Goal: Task Accomplishment & Management: Complete application form

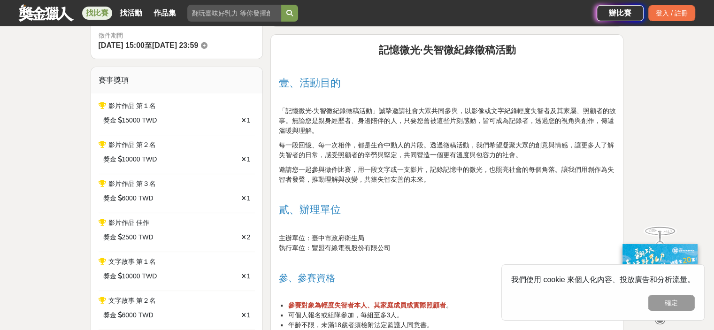
scroll to position [47, 0]
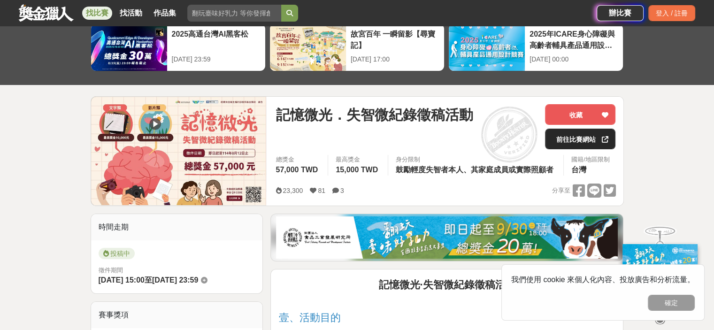
drag, startPoint x: 547, startPoint y: 148, endPoint x: 554, endPoint y: 143, distance: 8.1
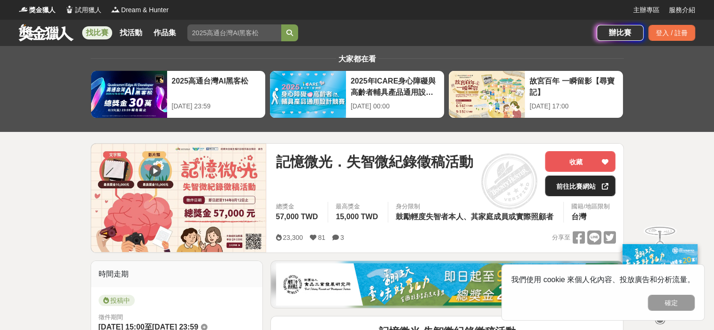
click at [563, 186] on link "前往比賽網站" at bounding box center [580, 186] width 70 height 21
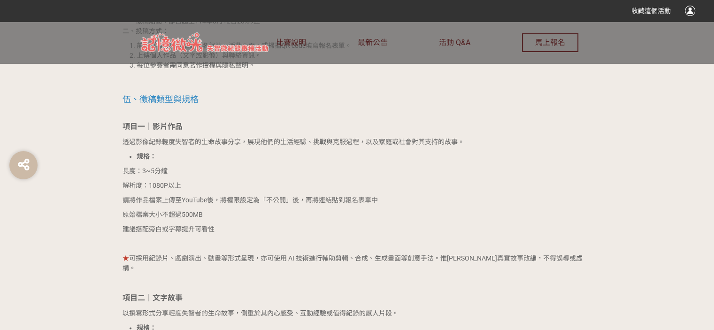
scroll to position [892, 0]
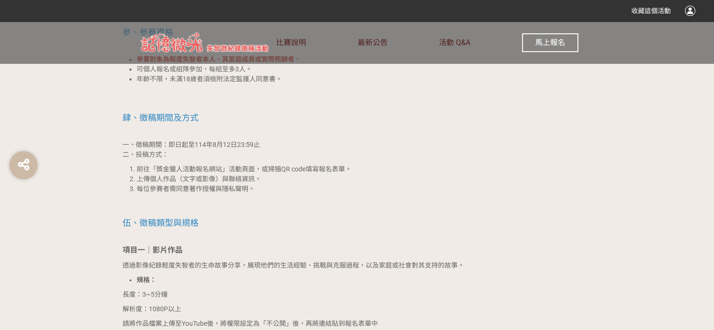
click at [558, 41] on span "馬上報名" at bounding box center [550, 42] width 30 height 9
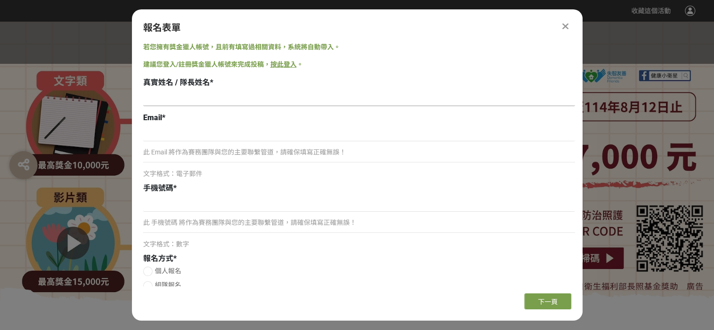
click at [153, 95] on input at bounding box center [359, 98] width 432 height 16
type input "林明娥娥"
click at [149, 134] on input at bounding box center [359, 133] width 432 height 16
type input "ㄐ"
click at [175, 132] on input "mger2025520" at bounding box center [359, 133] width 432 height 16
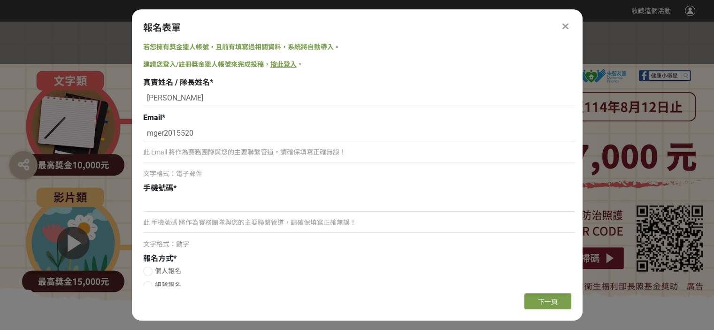
click at [193, 132] on input "mger2015520" at bounding box center [359, 133] width 432 height 16
type input "mger2015520@gmail.com"
click at [175, 98] on input "林明娥娥" at bounding box center [359, 98] width 432 height 16
type input "林明娥"
click at [146, 200] on input at bounding box center [359, 204] width 432 height 16
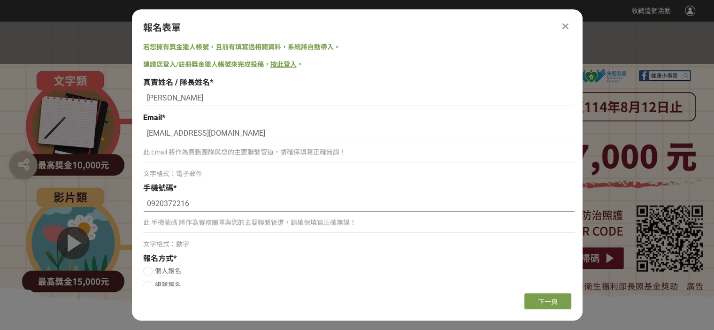
type input "0920372216"
click at [148, 268] on div at bounding box center [147, 271] width 9 height 9
radio input "true"
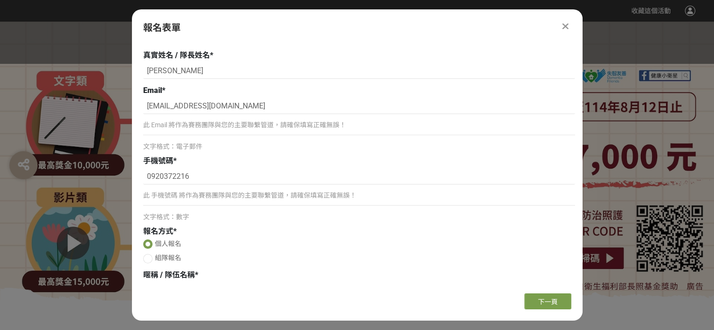
scroll to position [41, 0]
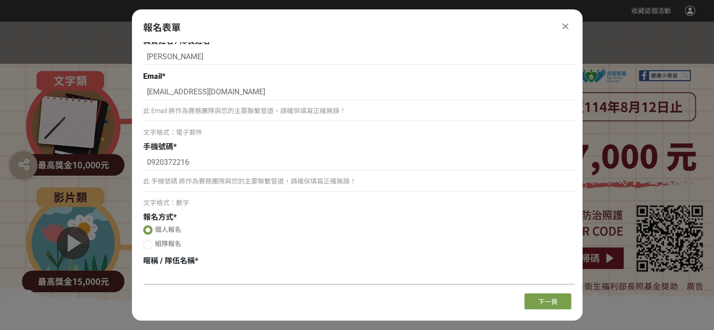
click at [149, 275] on input at bounding box center [359, 276] width 432 height 16
type input "j"
type input "無"
click at [550, 304] on span "下一頁" at bounding box center [548, 302] width 20 height 8
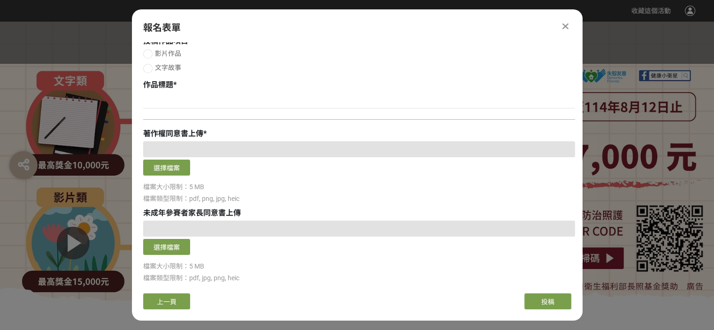
scroll to position [0, 0]
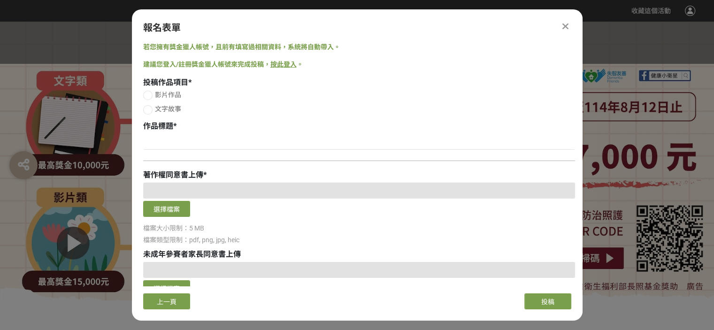
click at [144, 110] on div at bounding box center [147, 109] width 9 height 9
radio input "true"
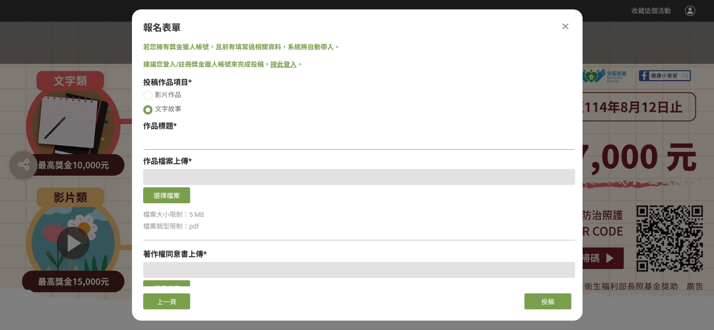
click at [158, 144] on input at bounding box center [359, 142] width 432 height 16
type input "回娘家"
click at [168, 196] on button "選擇檔案" at bounding box center [166, 195] width 47 height 16
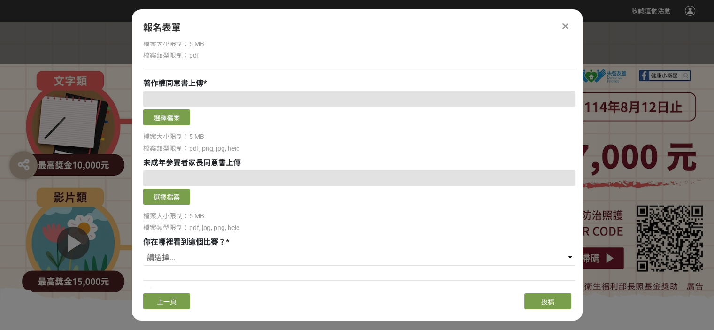
scroll to position [187, 0]
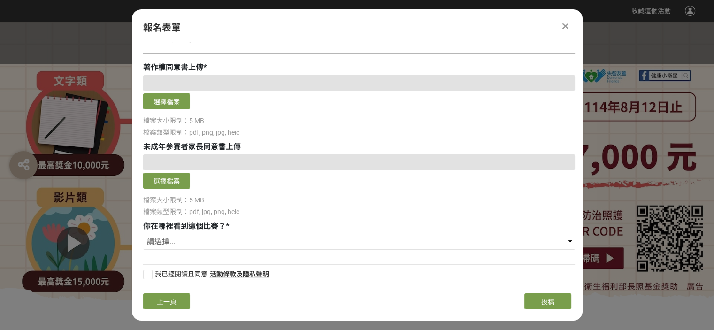
drag, startPoint x: 470, startPoint y: 84, endPoint x: 516, endPoint y: 102, distance: 49.5
click at [168, 99] on button "選擇檔案" at bounding box center [166, 101] width 47 height 16
click at [147, 275] on div at bounding box center [147, 274] width 9 height 9
checkbox input "true"
click at [160, 242] on select "請選擇... 獎金獵人網站 Facebook / Instagram 校園講座 / 老師系上推薦 電子郵件 海報 其他" at bounding box center [359, 242] width 432 height 16
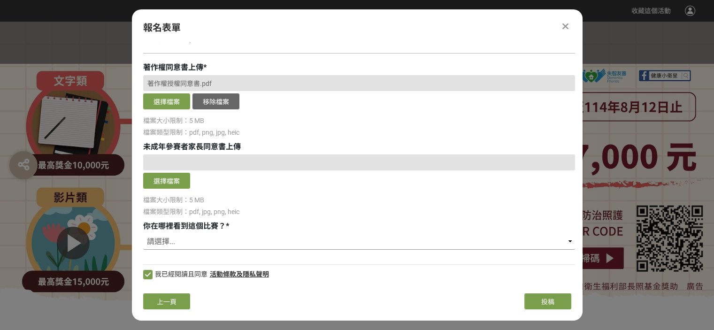
select select "Facebook / Instagram"
click at [143, 234] on select "請選擇... 獎金獵人網站 Facebook / Instagram 校園講座 / 老師系上推薦 電子郵件 海報 其他" at bounding box center [359, 242] width 432 height 16
click at [242, 274] on link "活動條款及隱私聲明" at bounding box center [239, 274] width 59 height 8
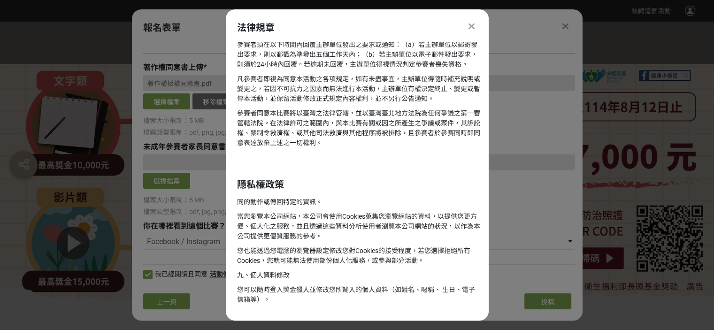
scroll to position [821, 0]
click at [472, 25] on icon at bounding box center [471, 26] width 6 height 9
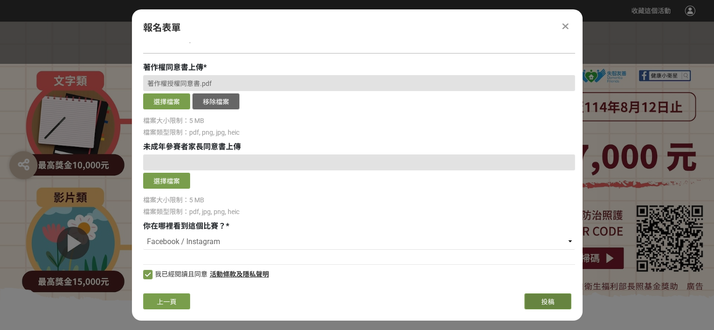
click at [534, 305] on button "投稿" at bounding box center [547, 301] width 47 height 16
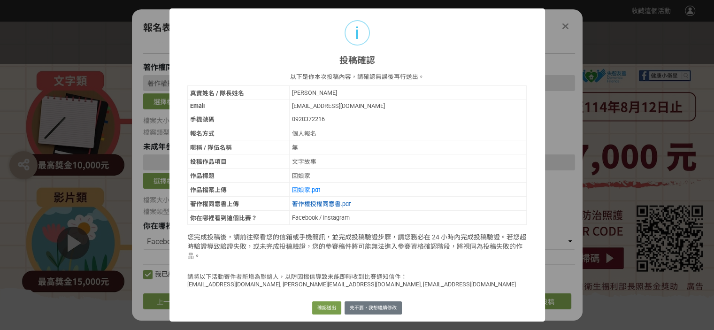
click at [335, 201] on link "著作權授權同意書.pdf" at bounding box center [321, 203] width 59 height 7
click at [298, 188] on link "回娘家.pdf" at bounding box center [306, 189] width 28 height 7
click at [321, 304] on button "確認送出" at bounding box center [326, 307] width 29 height 13
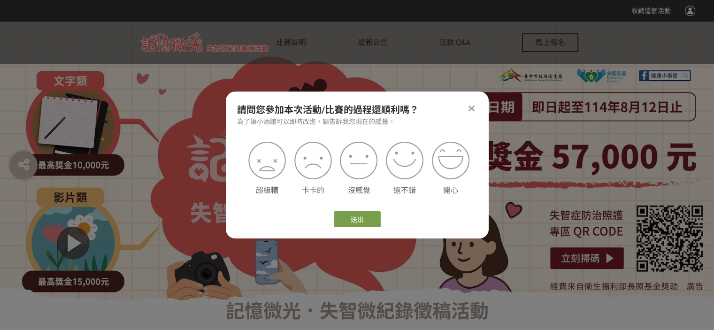
click at [473, 108] on icon at bounding box center [471, 108] width 6 height 9
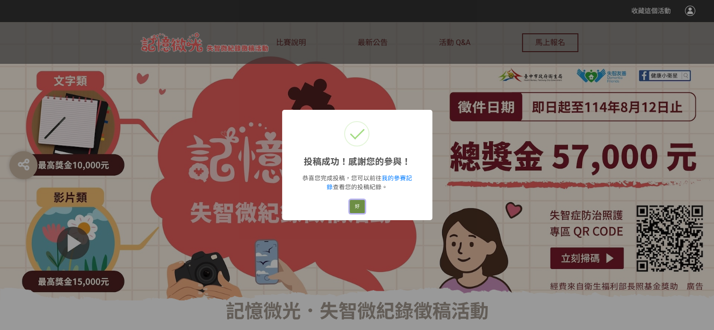
click at [359, 210] on button "好" at bounding box center [357, 206] width 15 height 13
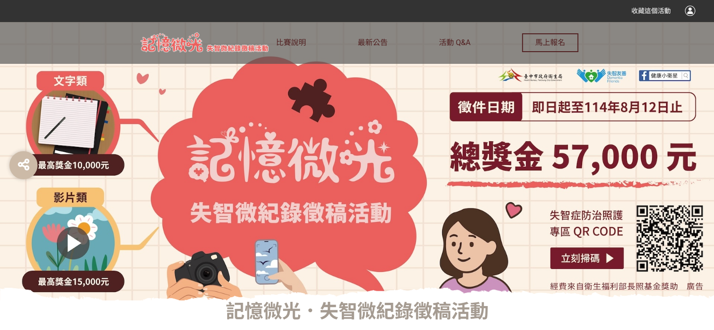
click at [691, 8] on div at bounding box center [690, 11] width 10 height 10
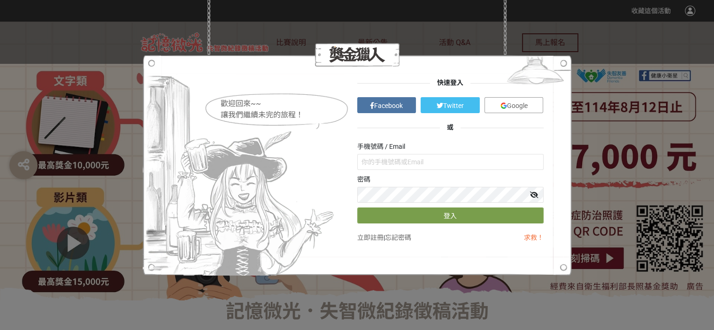
click at [691, 8] on div "歡迎回來~~ 讓我們繼續未完的旅程！ 快速登入 Facebook Twitter Google 或 手機號碼 / Email 密碼 登入 立即註冊 | 忘記密…" at bounding box center [357, 165] width 714 height 330
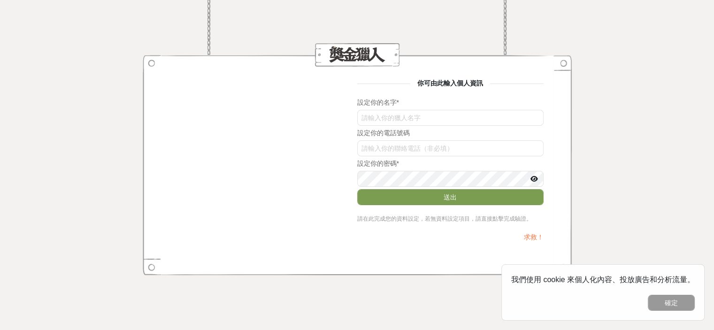
click at [398, 105] on div "設定你的名字 *" at bounding box center [450, 103] width 186 height 10
click at [371, 118] on input "text" at bounding box center [450, 118] width 186 height 16
type input "[PERSON_NAME]"
click at [365, 150] on input "bzlaR2hEc08" at bounding box center [450, 148] width 186 height 16
click at [535, 180] on icon at bounding box center [534, 179] width 8 height 7
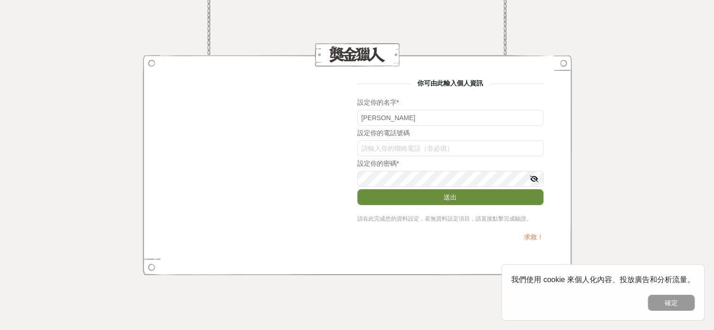
click at [448, 195] on button "送出" at bounding box center [450, 197] width 186 height 16
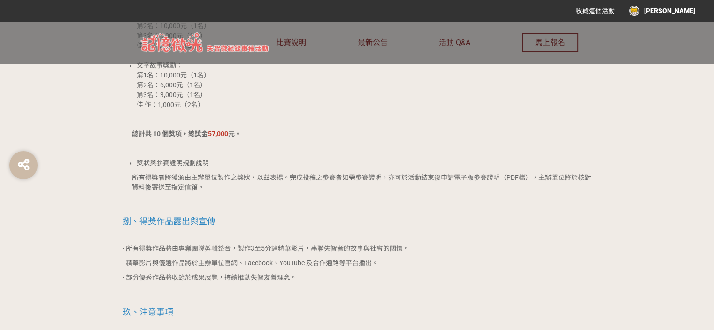
scroll to position [1830, 0]
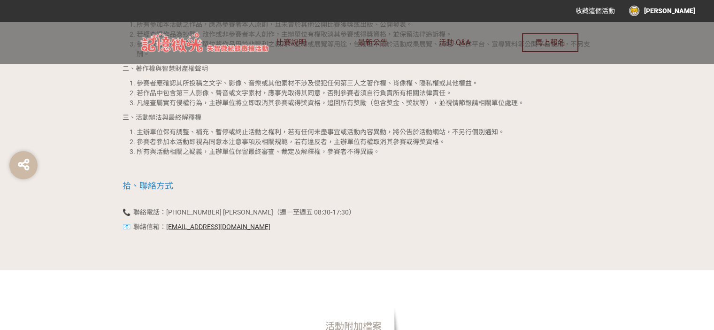
click at [688, 8] on div "林明娥" at bounding box center [662, 11] width 66 height 10
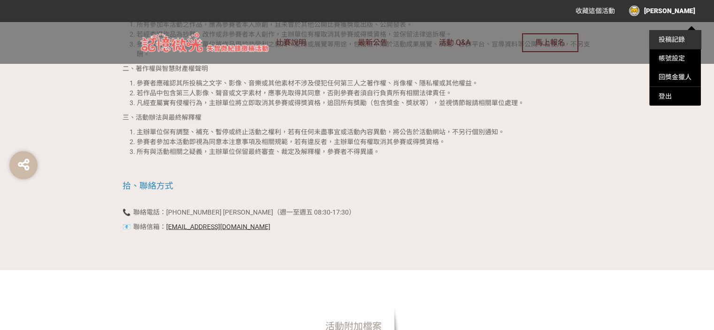
click at [668, 44] on li "投稿記錄" at bounding box center [675, 39] width 52 height 19
click at [667, 39] on link "投稿記錄" at bounding box center [671, 40] width 26 height 8
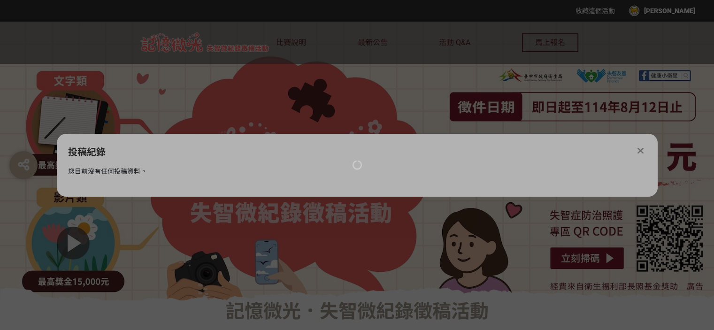
scroll to position [0, 0]
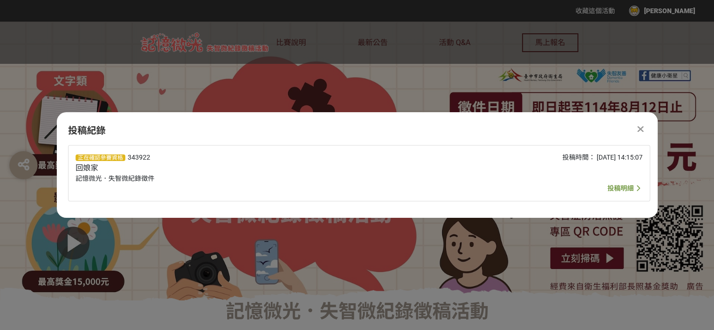
click at [612, 185] on span "投稿明細" at bounding box center [620, 188] width 26 height 8
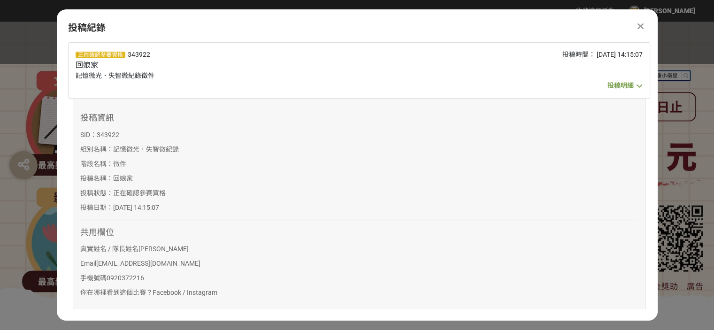
click at [641, 24] on icon at bounding box center [640, 26] width 6 height 9
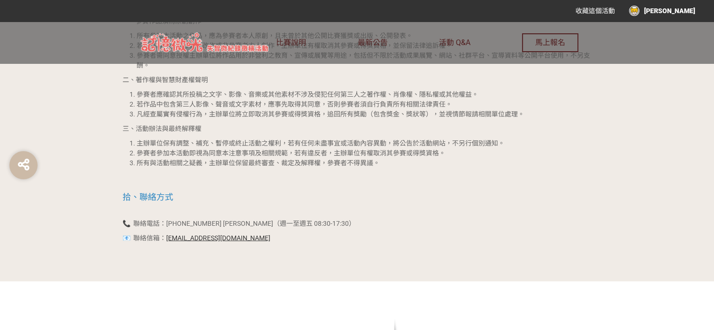
scroll to position [1830, 0]
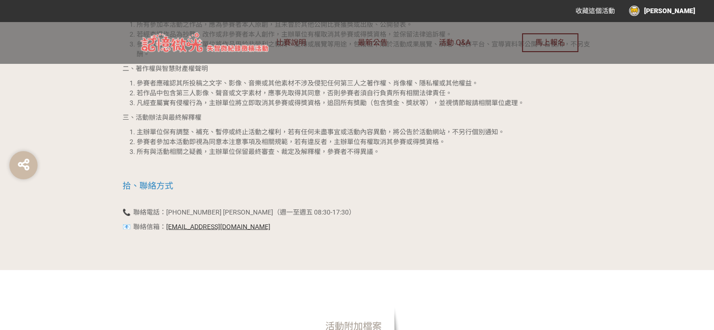
click at [691, 6] on div "林明娥" at bounding box center [662, 11] width 66 height 10
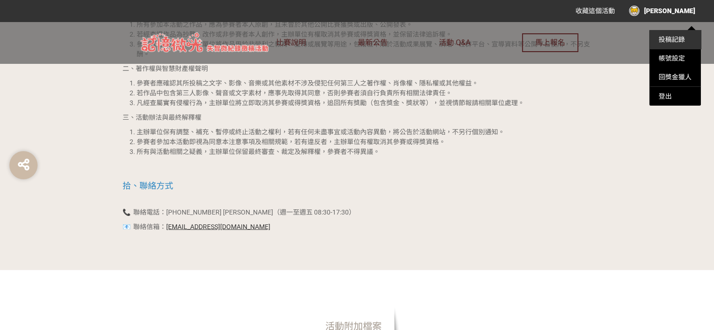
click at [668, 36] on link "投稿記錄" at bounding box center [671, 40] width 26 height 8
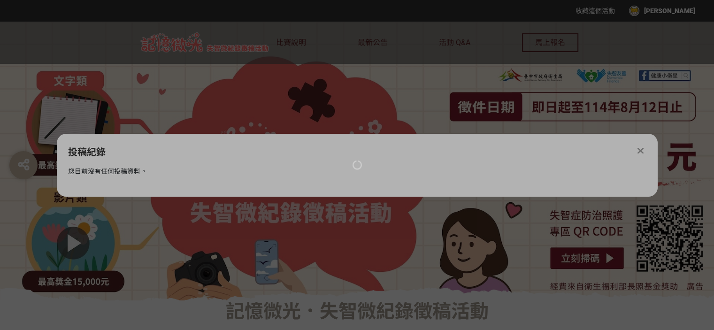
scroll to position [0, 0]
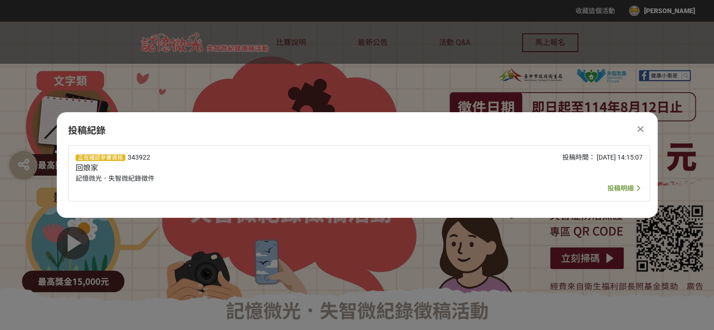
click at [640, 36] on div "比賽說明 最新公告 活動 Q&A 馬上報名" at bounding box center [357, 43] width 714 height 42
click at [642, 133] on icon at bounding box center [640, 128] width 6 height 9
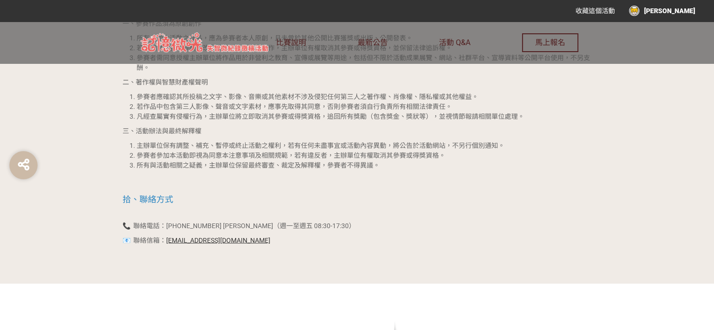
click at [682, 12] on div "林明娥" at bounding box center [662, 11] width 66 height 10
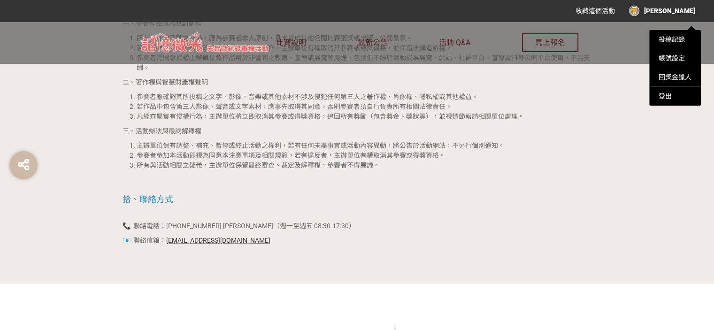
scroll to position [1830, 0]
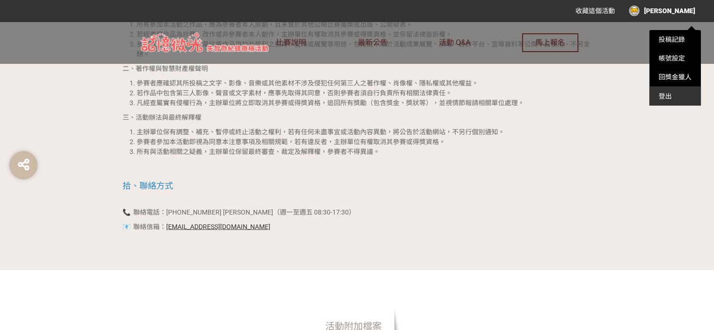
click at [661, 94] on div "登出" at bounding box center [675, 96] width 52 height 19
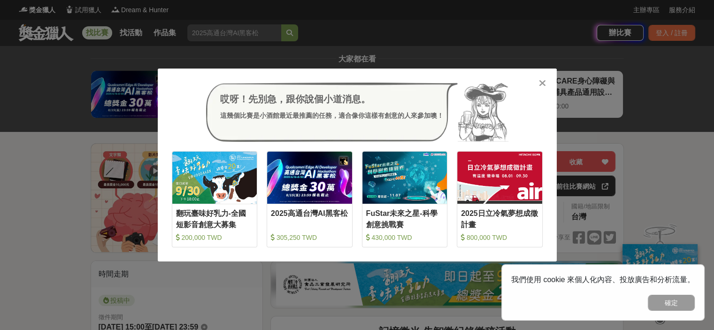
click at [542, 83] on icon at bounding box center [542, 82] width 7 height 9
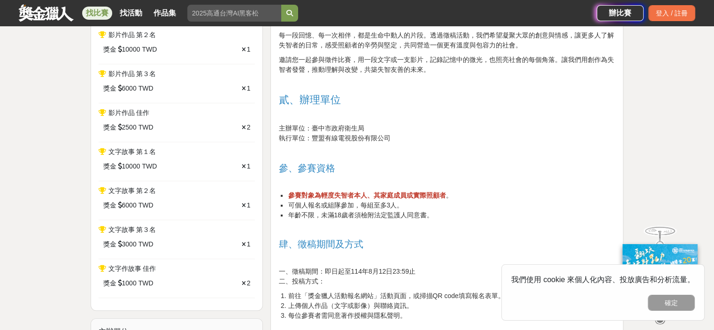
scroll to position [329, 0]
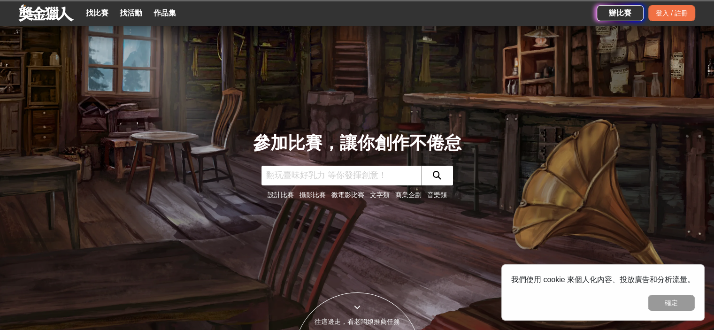
scroll to position [94, 0]
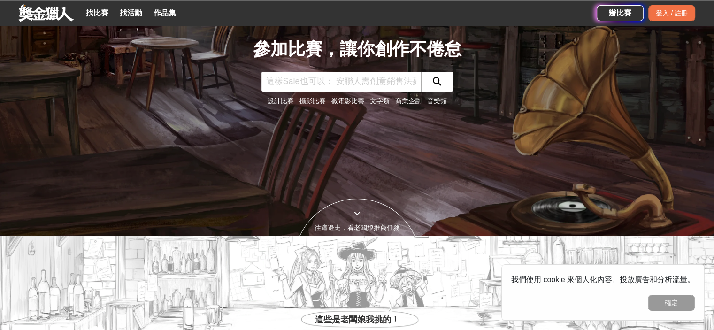
click at [377, 102] on link "文字類" at bounding box center [380, 101] width 20 height 8
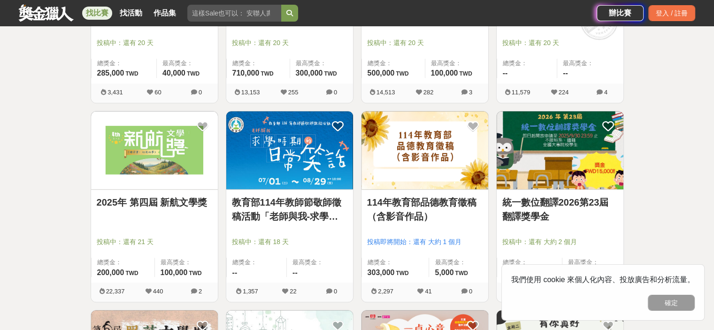
scroll to position [939, 0]
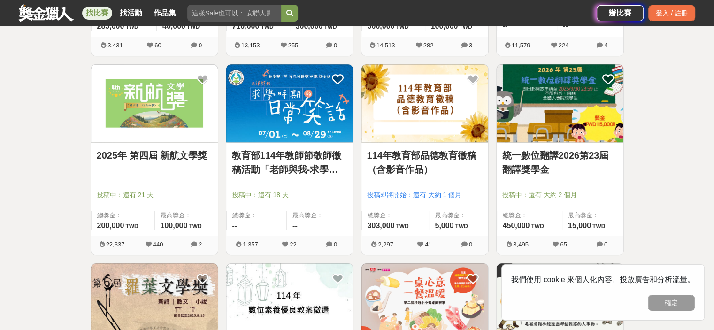
click at [300, 112] on img at bounding box center [289, 103] width 127 height 78
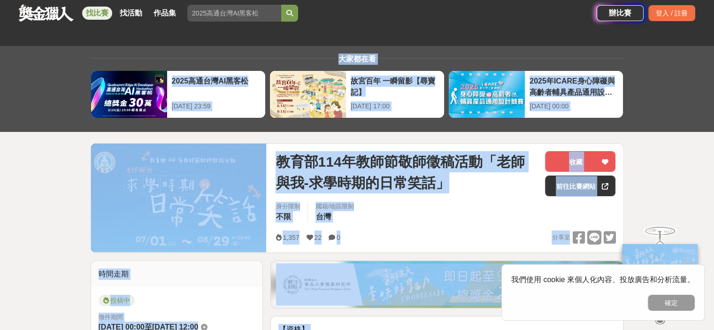
click at [461, 214] on div "身分限制 不限 國籍/地區限制 台灣" at bounding box center [445, 215] width 355 height 26
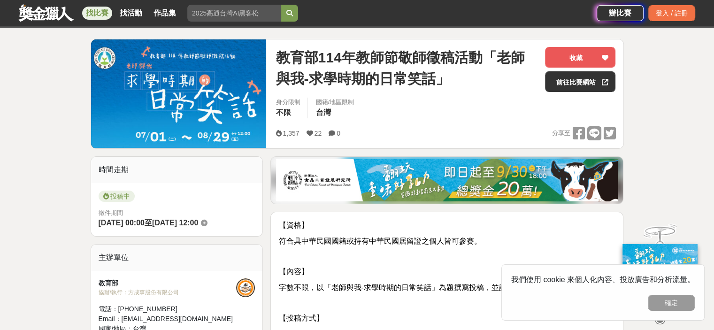
scroll to position [47, 0]
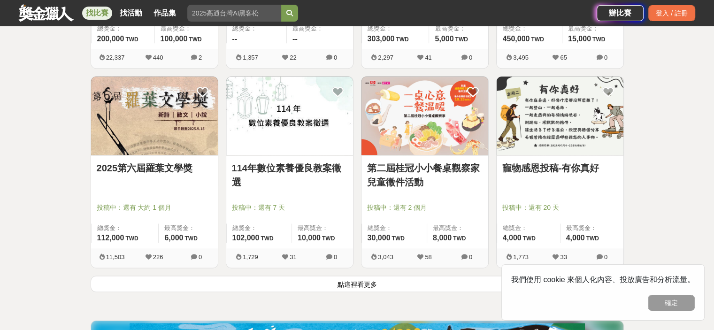
scroll to position [1126, 0]
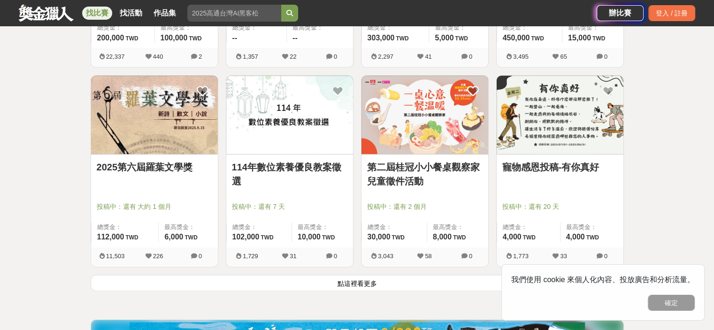
click at [354, 280] on button "點這裡看更多" at bounding box center [357, 283] width 533 height 16
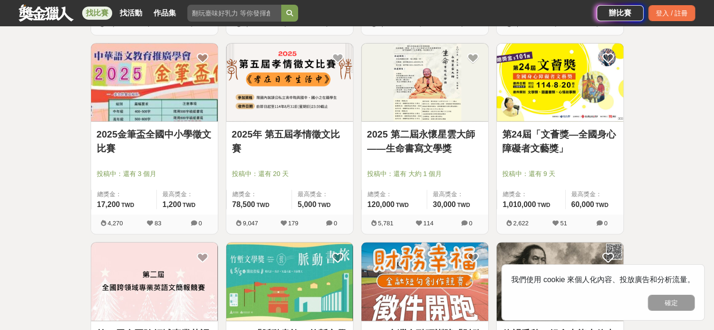
scroll to position [1361, 0]
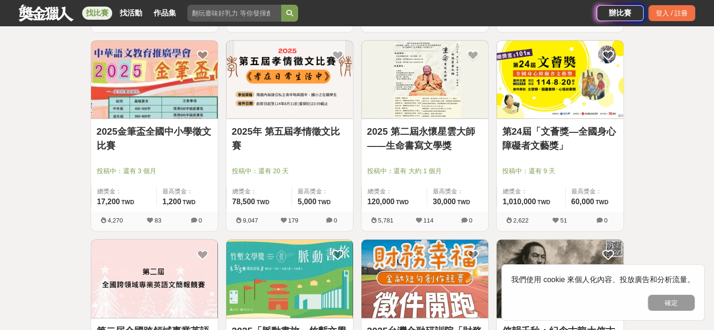
click at [409, 82] on img at bounding box center [424, 79] width 127 height 78
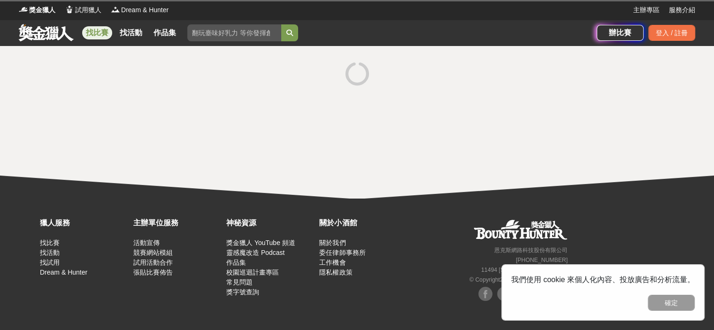
click at [409, 82] on div at bounding box center [357, 74] width 533 height 35
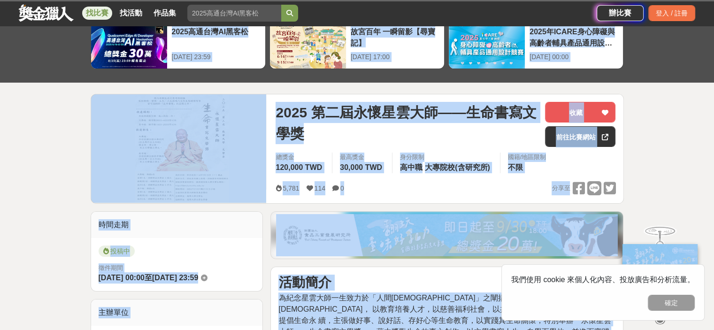
scroll to position [94, 0]
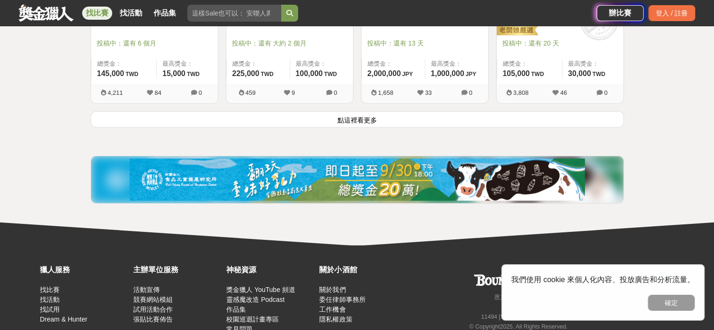
scroll to position [2487, 0]
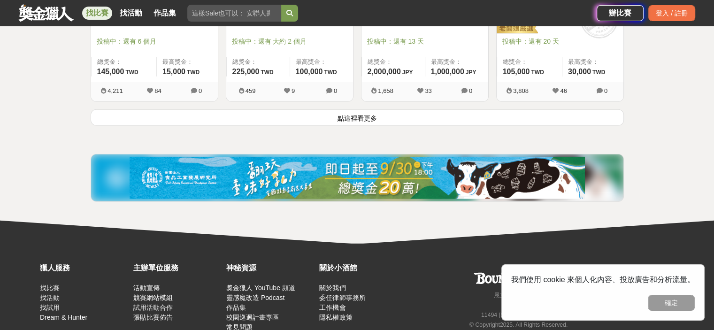
click at [319, 115] on button "點這裡看更多" at bounding box center [357, 117] width 533 height 16
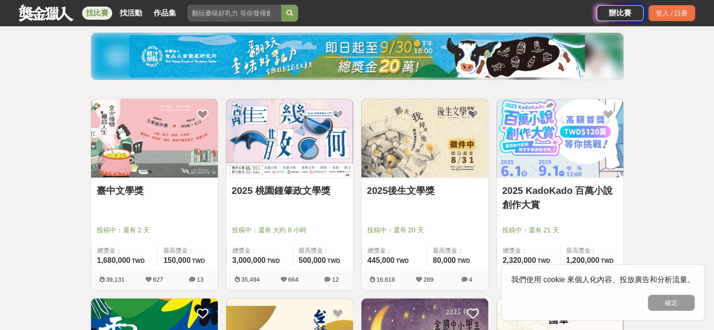
scroll to position [155, 0]
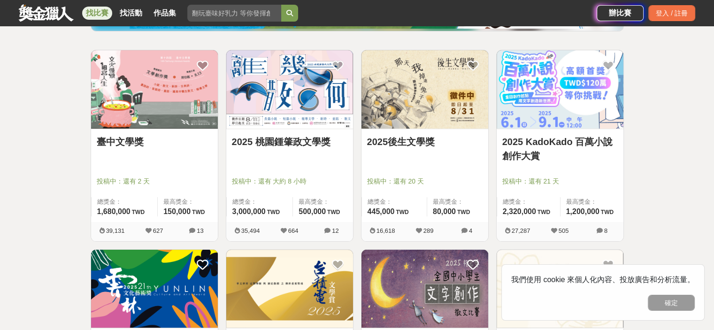
click at [152, 86] on img at bounding box center [154, 89] width 127 height 78
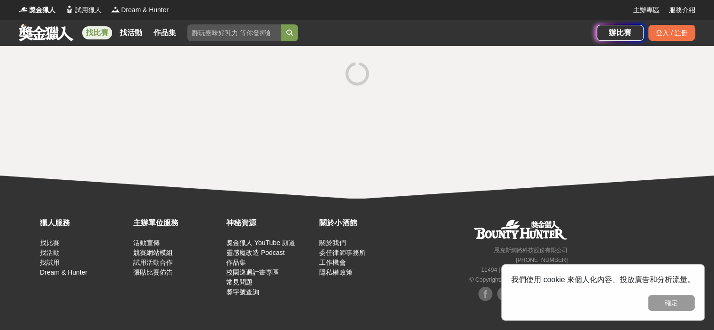
click at [152, 86] on div at bounding box center [357, 74] width 533 height 35
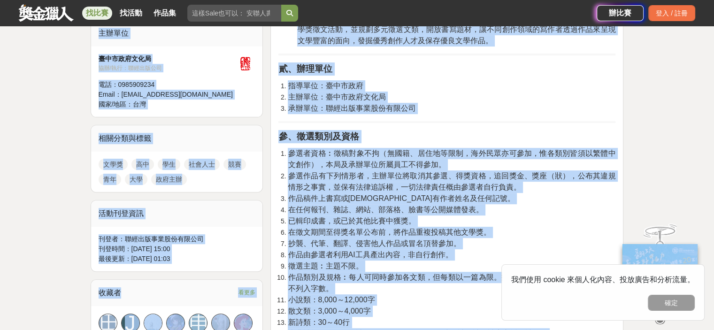
scroll to position [469, 0]
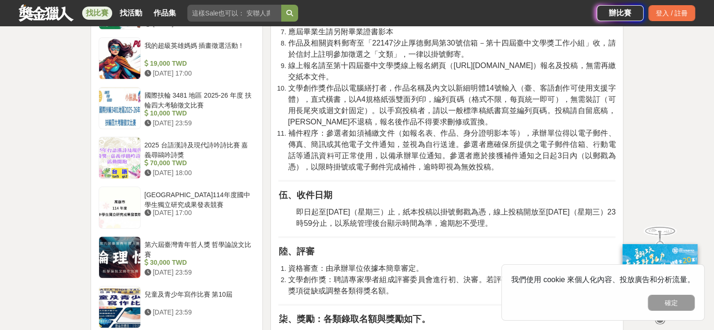
scroll to position [845, 0]
